Goal: Task Accomplishment & Management: Complete application form

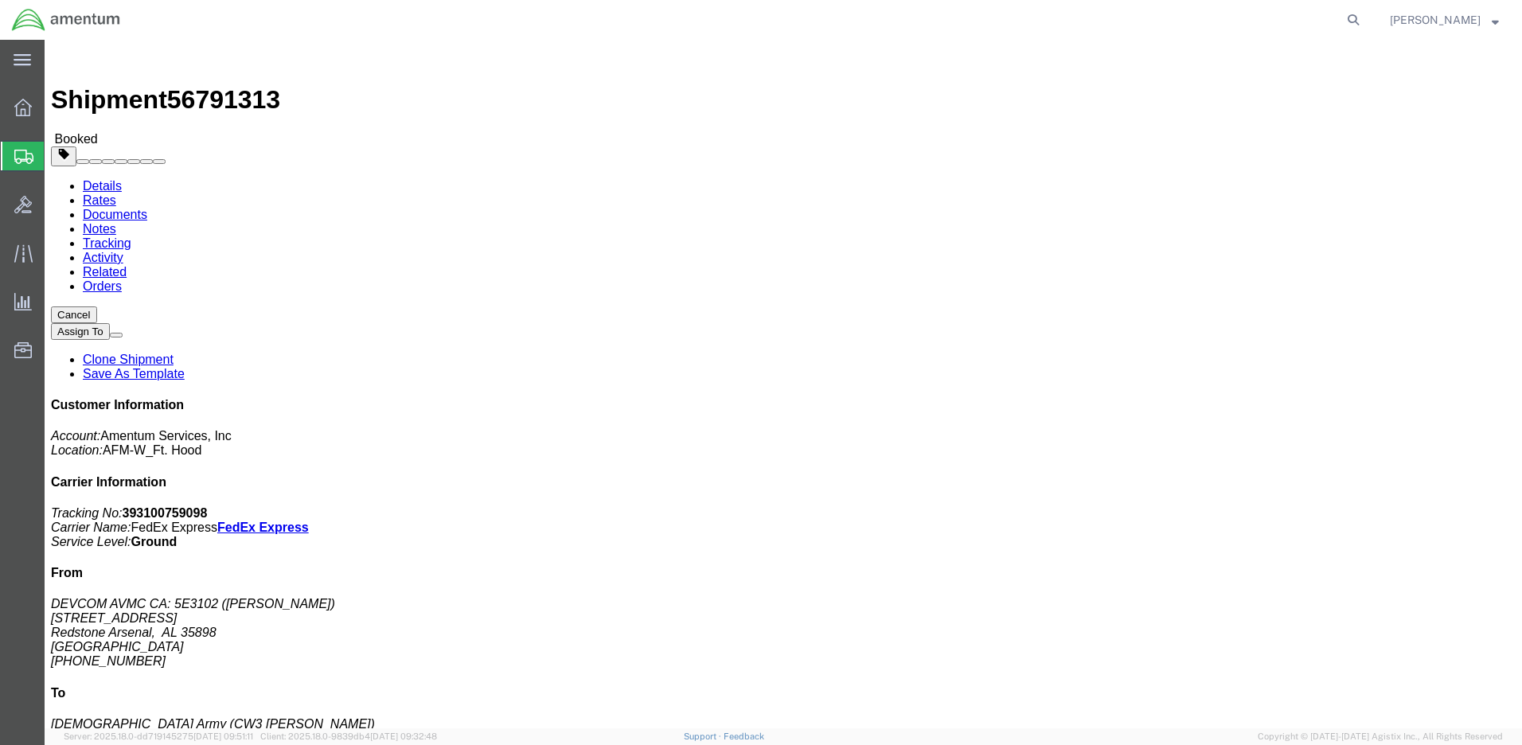
click at [0, 0] on span "Create Shipment" at bounding box center [0, 0] width 0 height 0
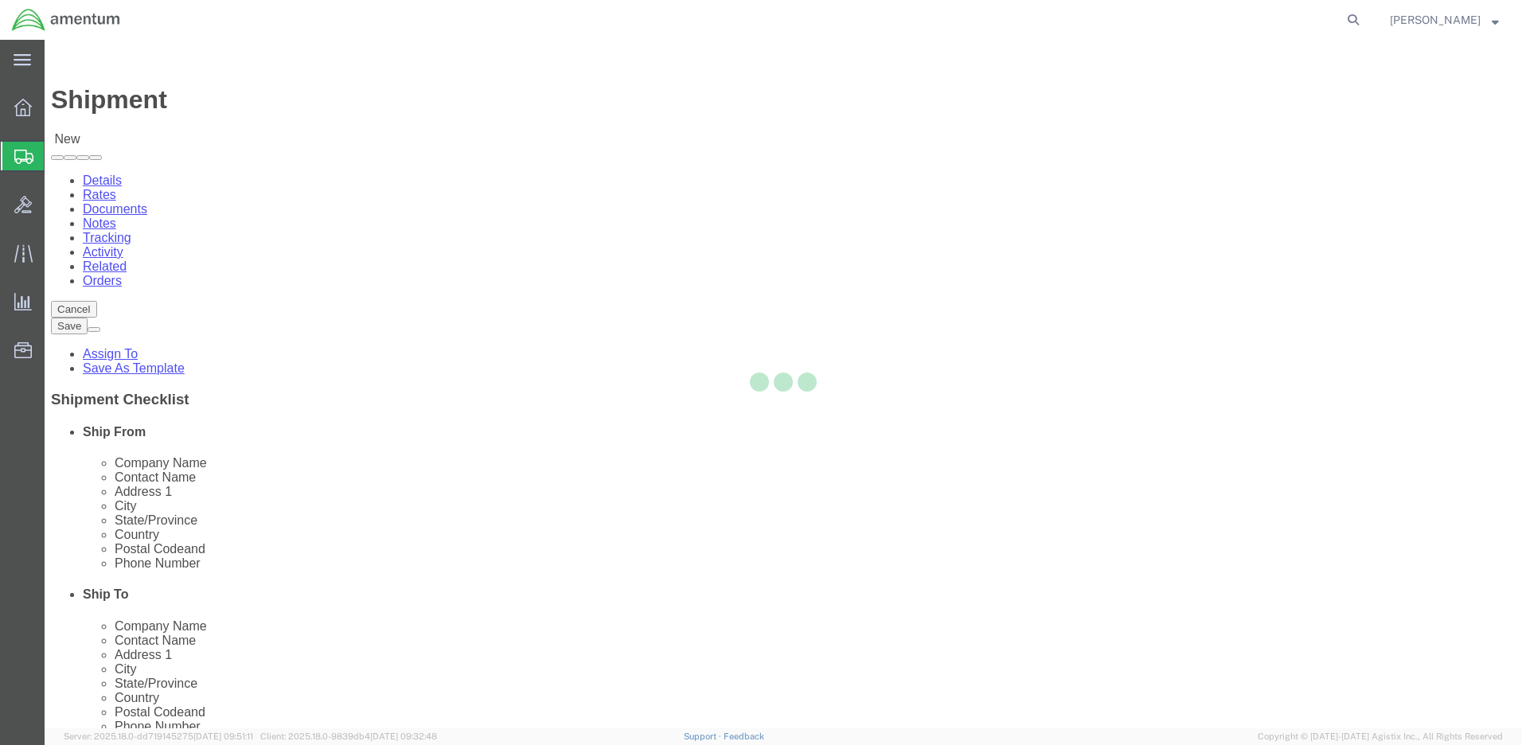
select select
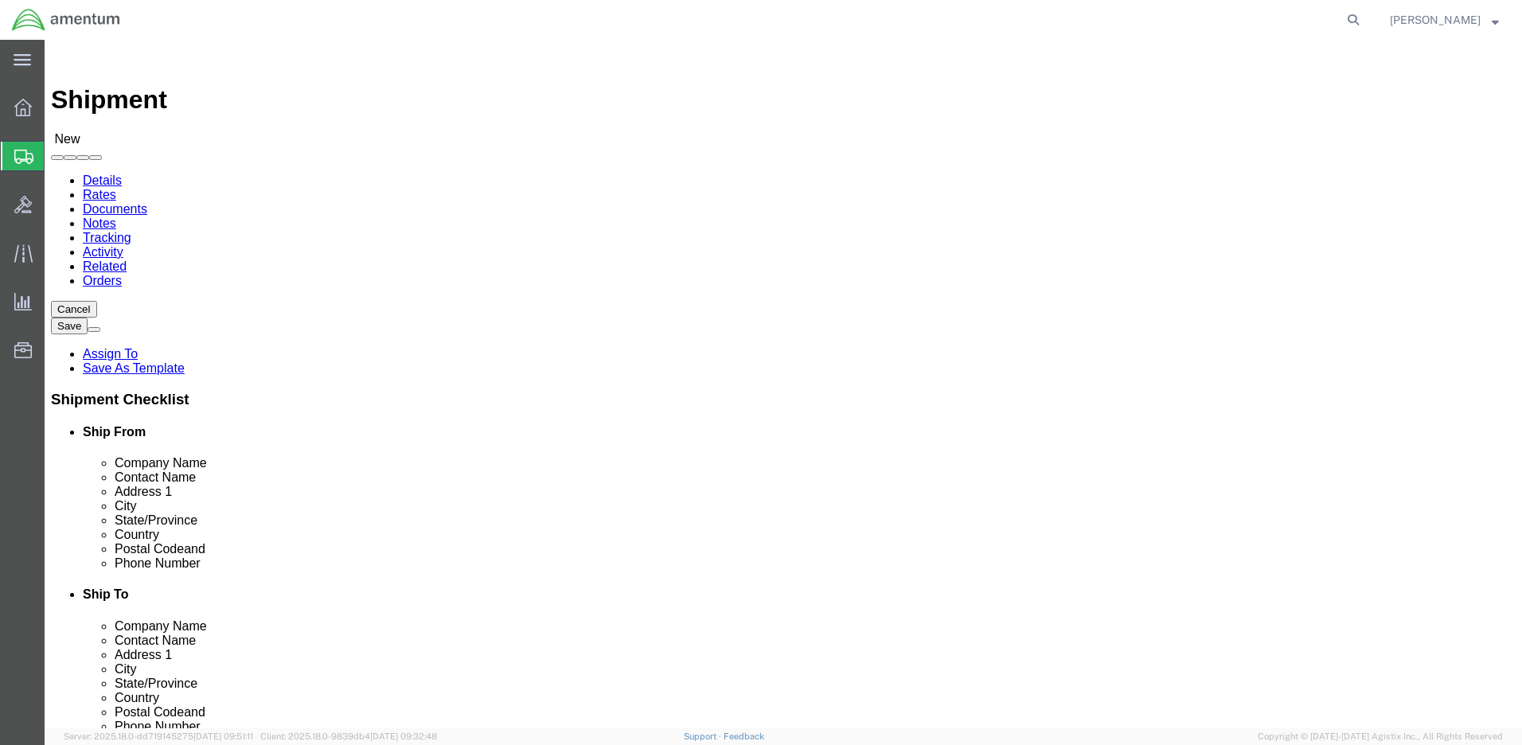
click input "text"
type input "[PERSON_NAME]"
click p "- Amentum - ([PERSON_NAME]***) BLDG [STREET_ADDRESS][PERSON_NAME] Defrenn Army …"
select select "[GEOGRAPHIC_DATA]"
type input "[PERSON_NAME]"
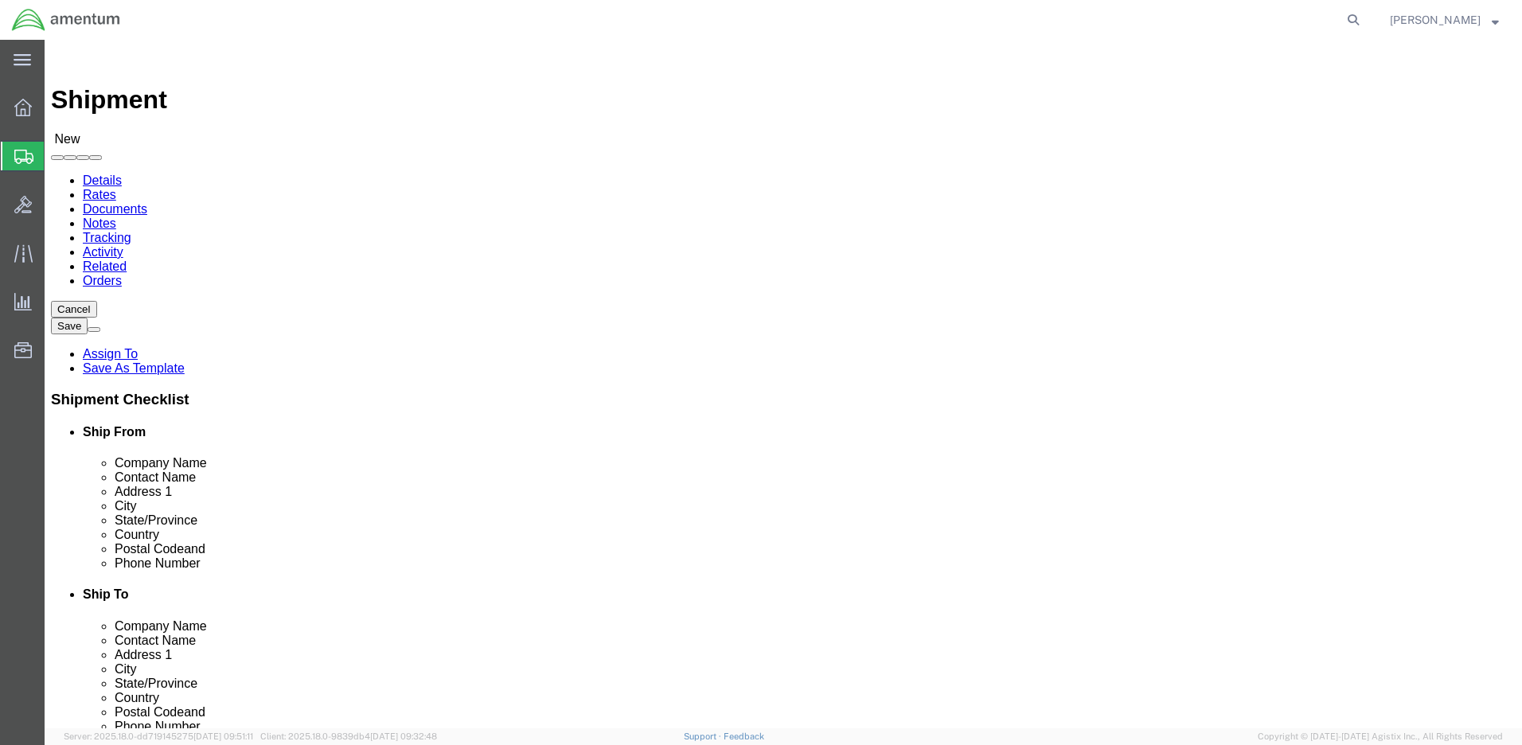
click div "Address 2"
click input "text"
type input "[PERSON_NAME]"
click p "- Amentum AFM-W [US_STATE] - ([PERSON_NAME]) [STREET_ADDRESS][PERSON_NAME][PERS…"
select select "AK"
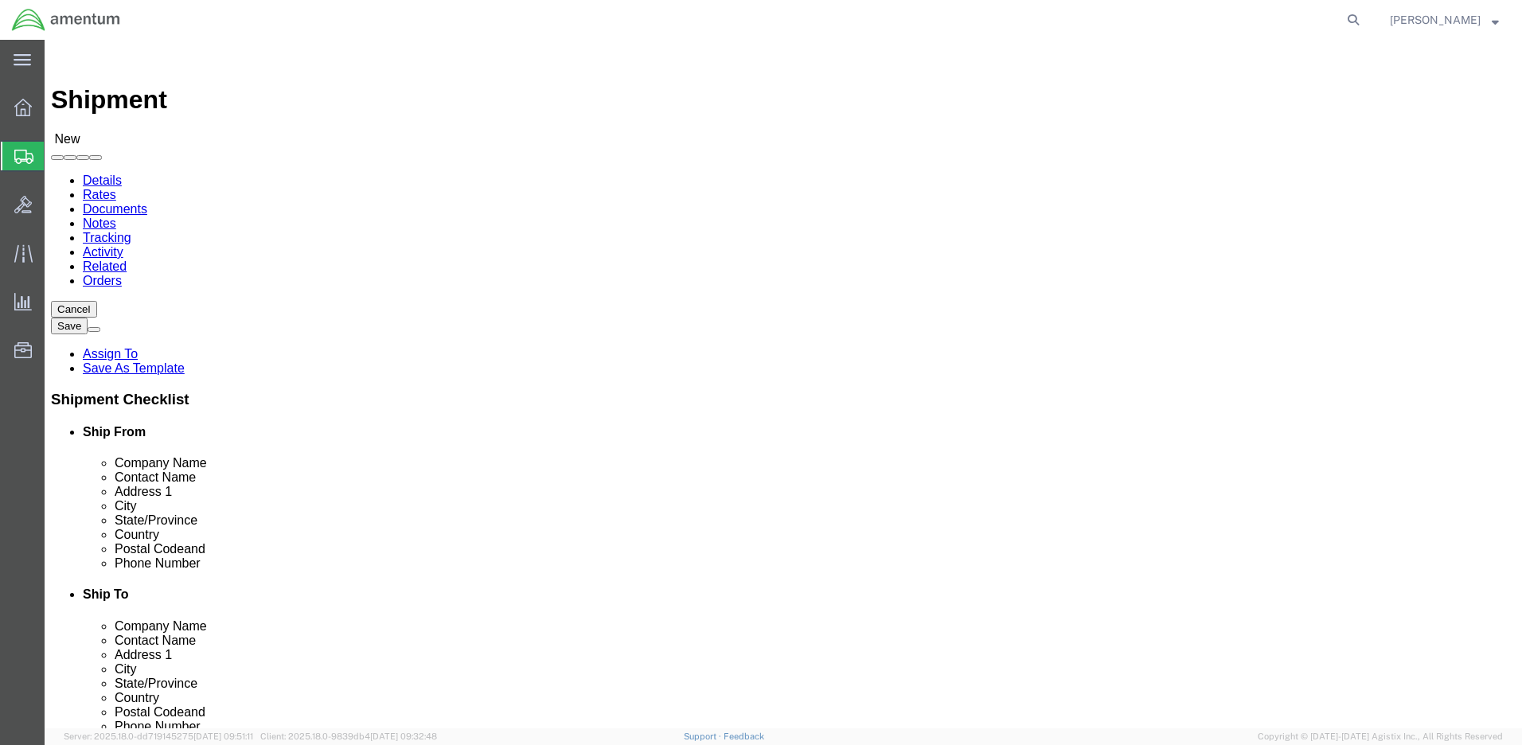
type input "[PERSON_NAME]"
click input "text"
paste input "[PHONE_NUMBER]"
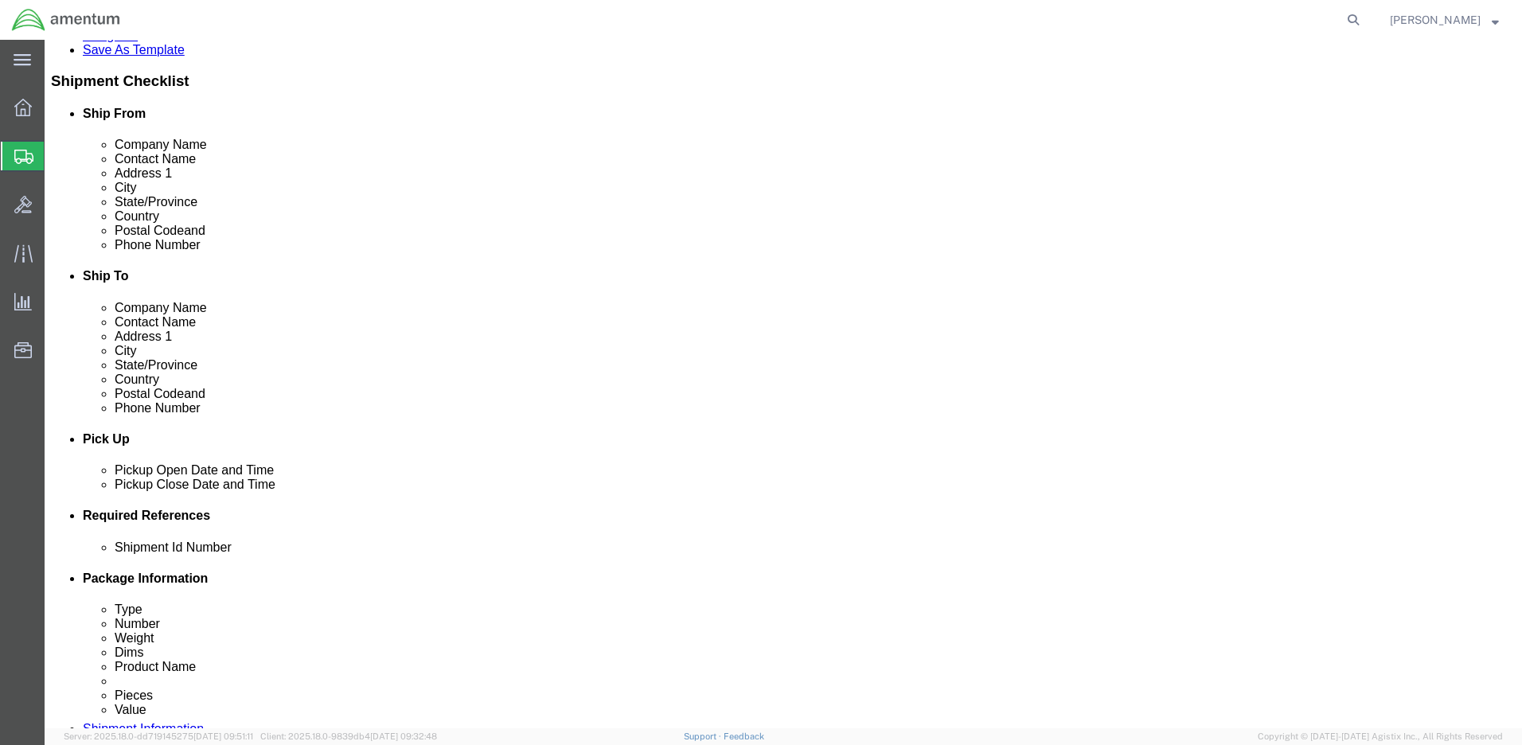
type input "[PHONE_NUMBER]"
click div "Pickup Date and Time"
click div "[DATE] 12:00 PM"
type input "3:00 PM"
click button "Apply"
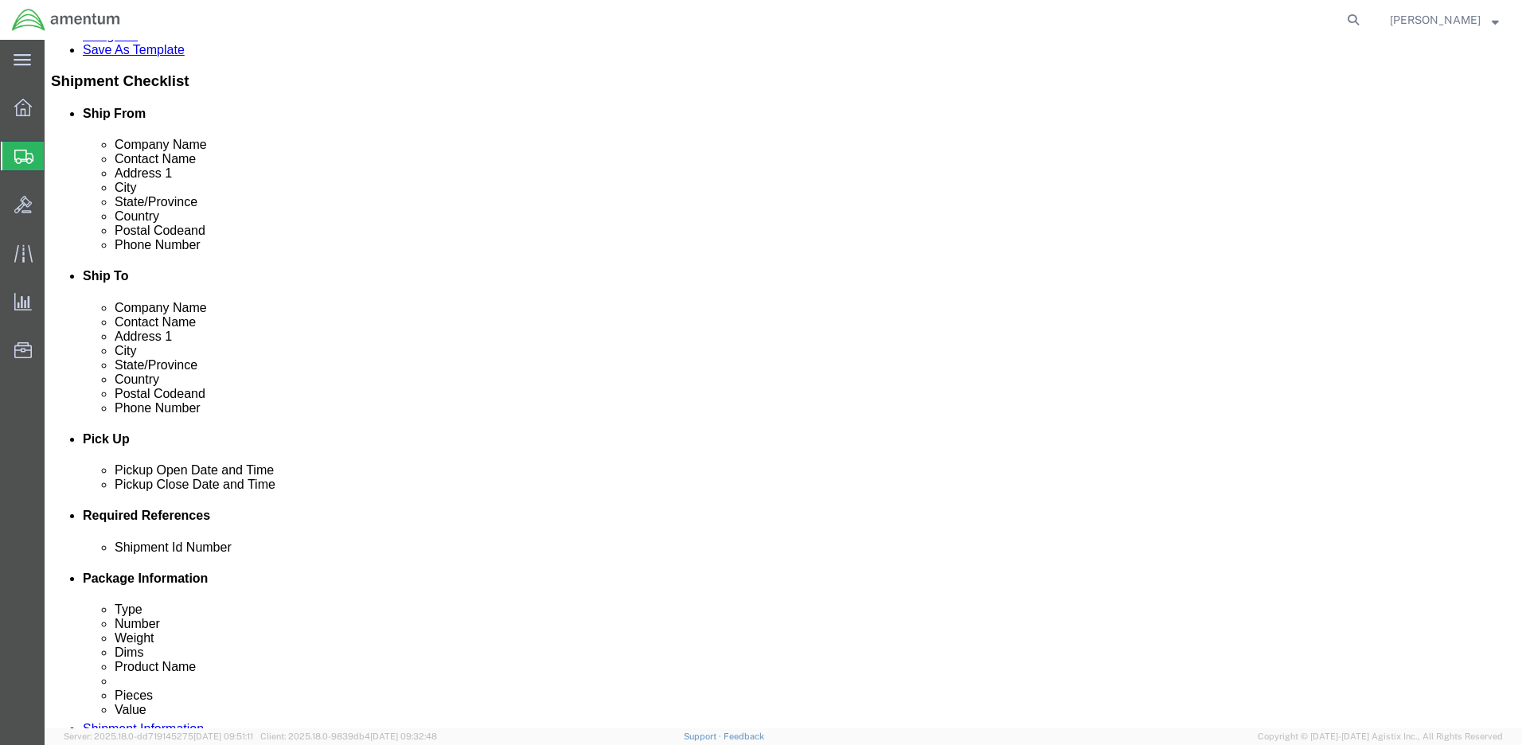
click input "text"
paste input "4999.R.2521.AD.AF.04.ALKA.00"
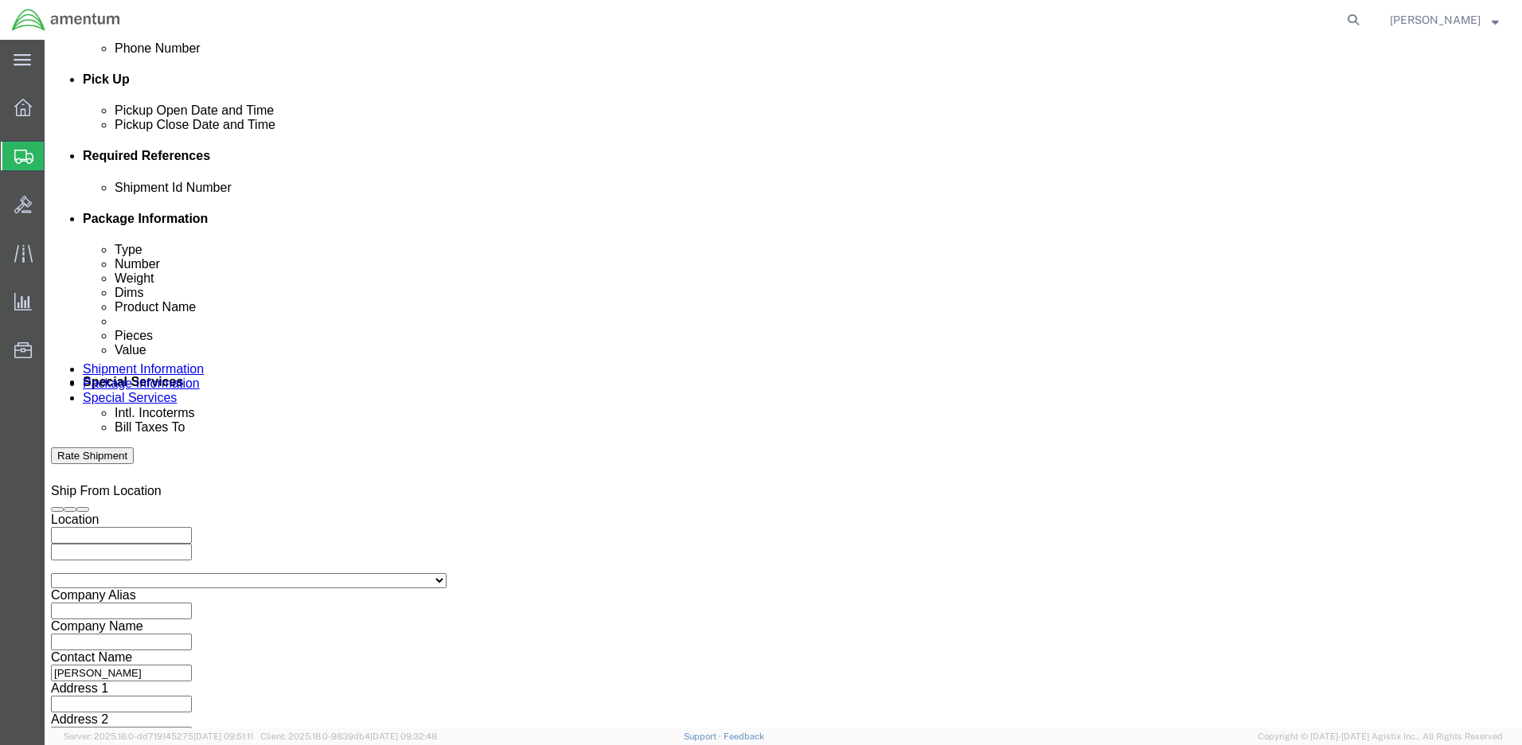
type input "4999.R.2521.AD.AF.04.ALKA.00"
click button "Continue"
